Goal: Task Accomplishment & Management: Manage account settings

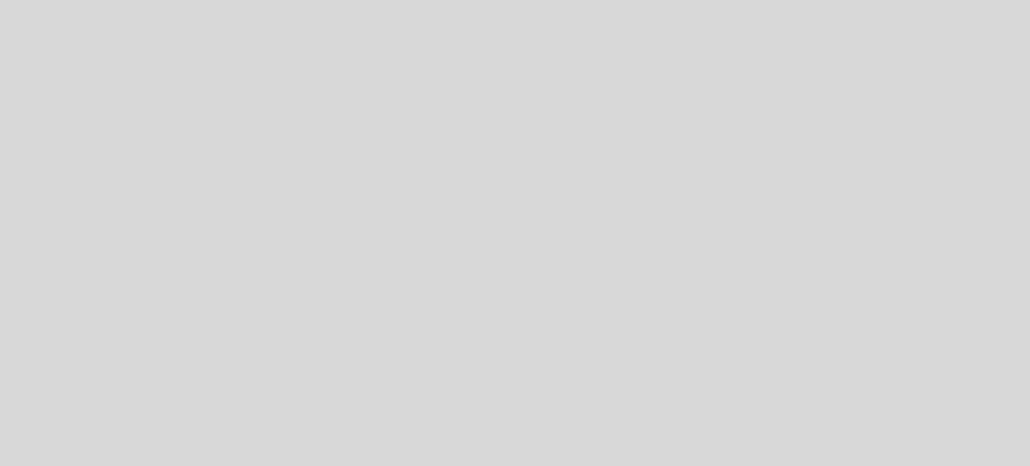
select select "es"
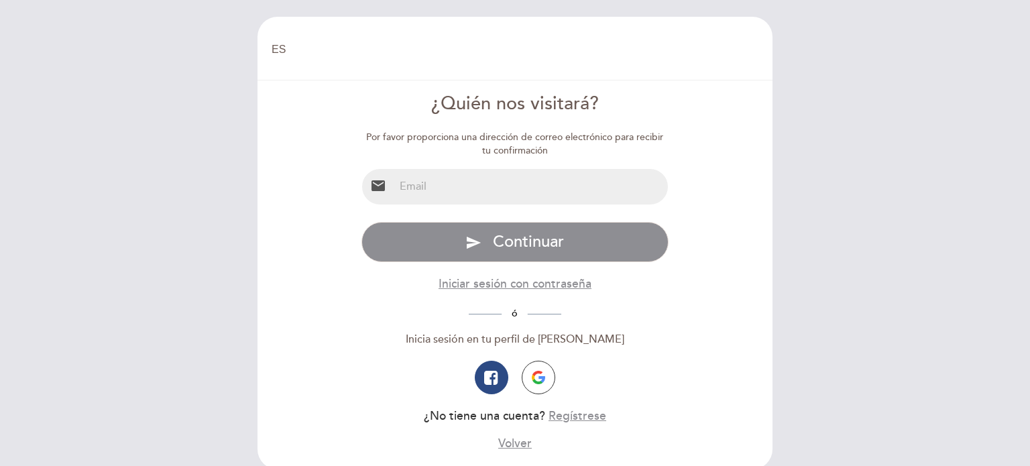
click at [436, 179] on input "email" at bounding box center [531, 187] width 274 height 36
type input "[EMAIL_ADDRESS][DOMAIN_NAME]"
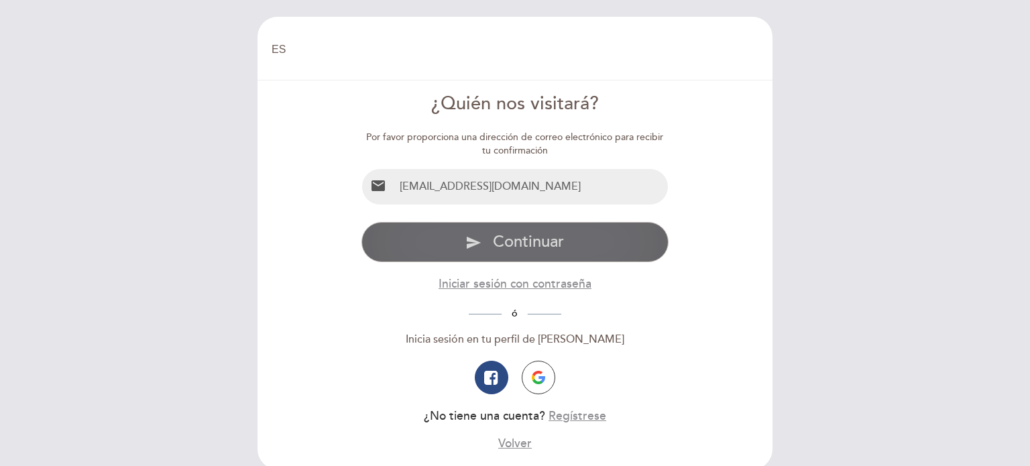
click at [461, 233] on button "send Continuar" at bounding box center [515, 242] width 308 height 40
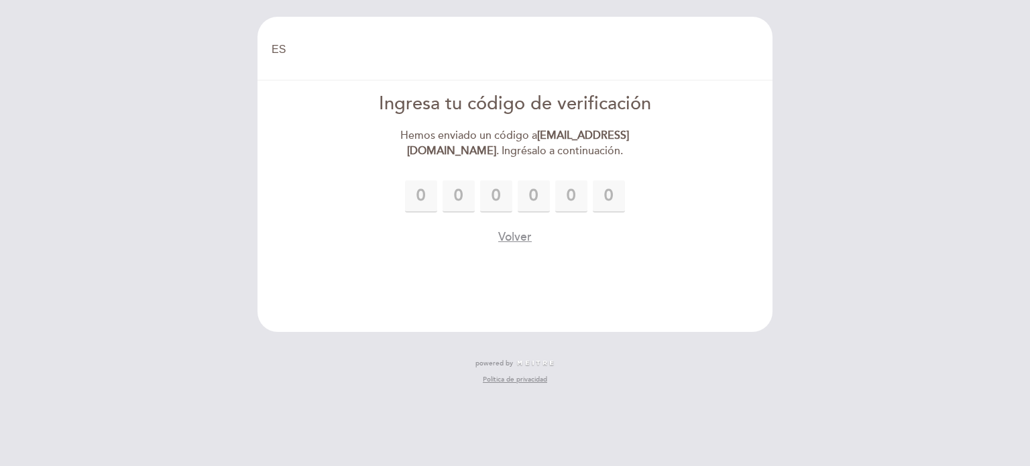
type input "1"
type input "4"
type input "1"
type input "2"
type input "7"
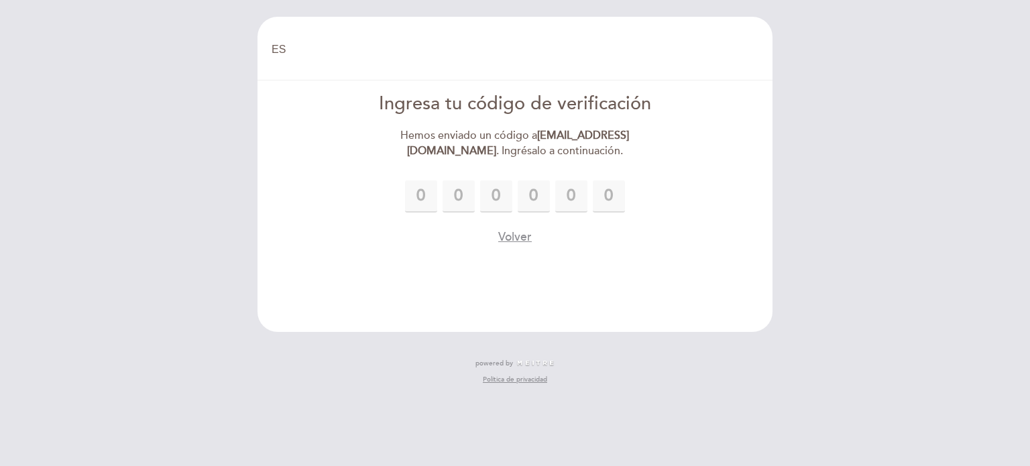
type input "7"
